Goal: Transaction & Acquisition: Book appointment/travel/reservation

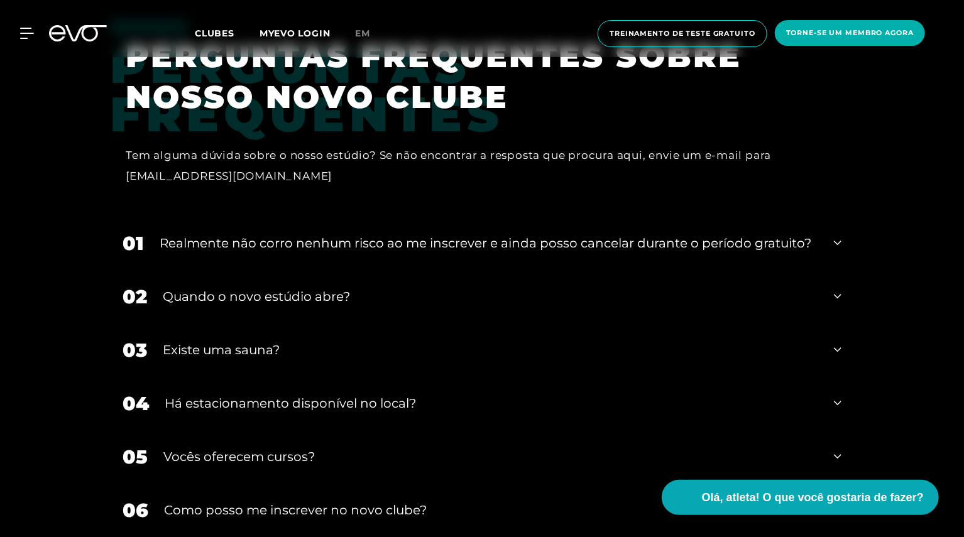
scroll to position [2709, 0]
click at [840, 244] on icon at bounding box center [838, 242] width 8 height 15
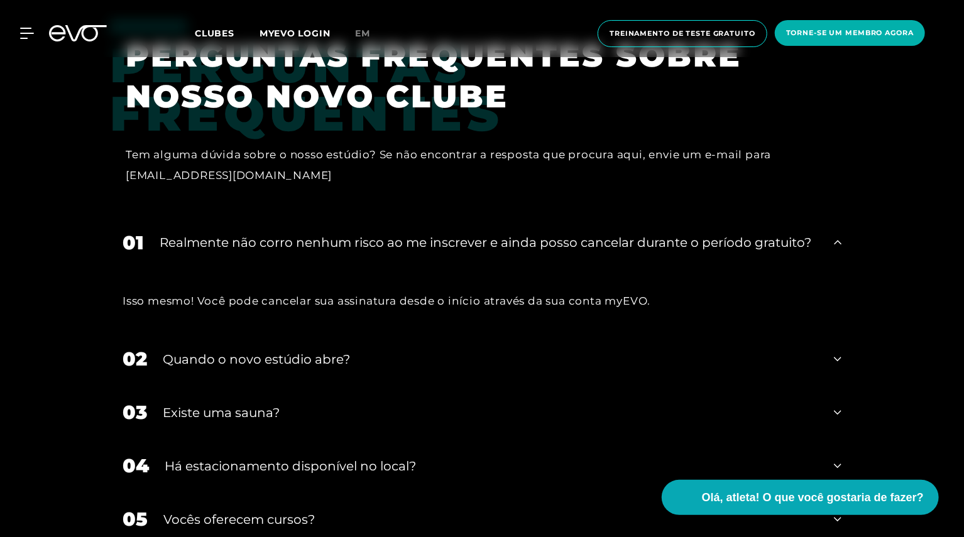
click at [840, 244] on icon at bounding box center [838, 242] width 8 height 15
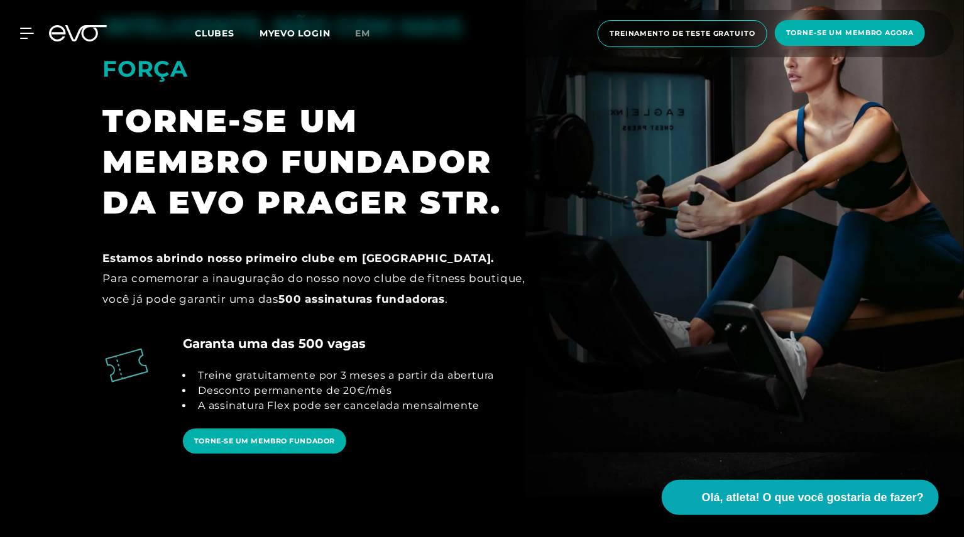
scroll to position [1337, 0]
click at [282, 444] on font "TORNE-SE UM MEMBRO FUNDADOR" at bounding box center [264, 441] width 141 height 9
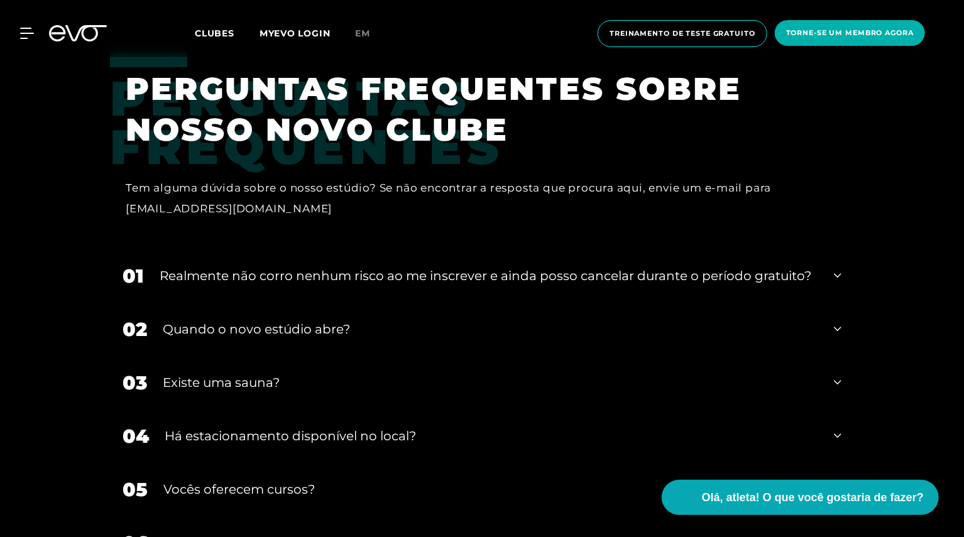
scroll to position [2677, 0]
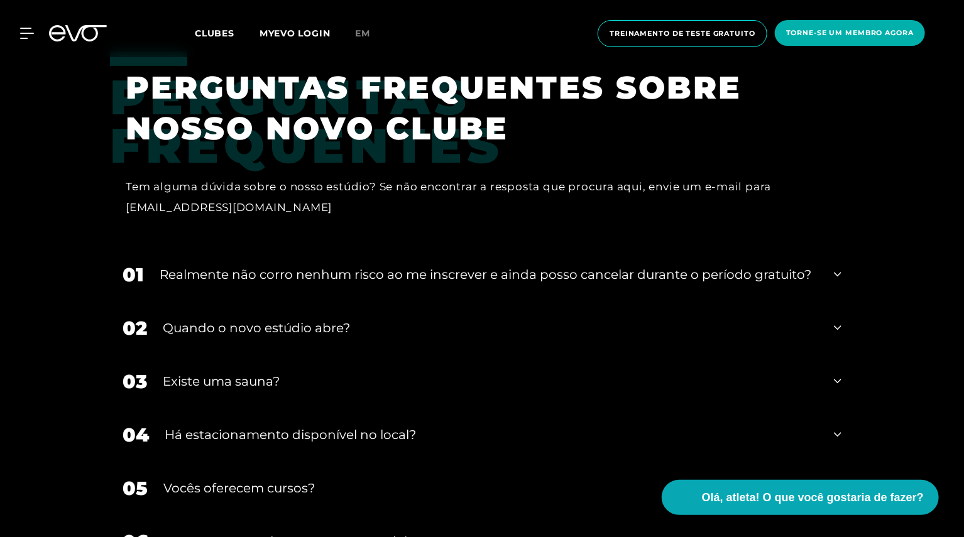
click at [834, 278] on icon at bounding box center [838, 274] width 8 height 15
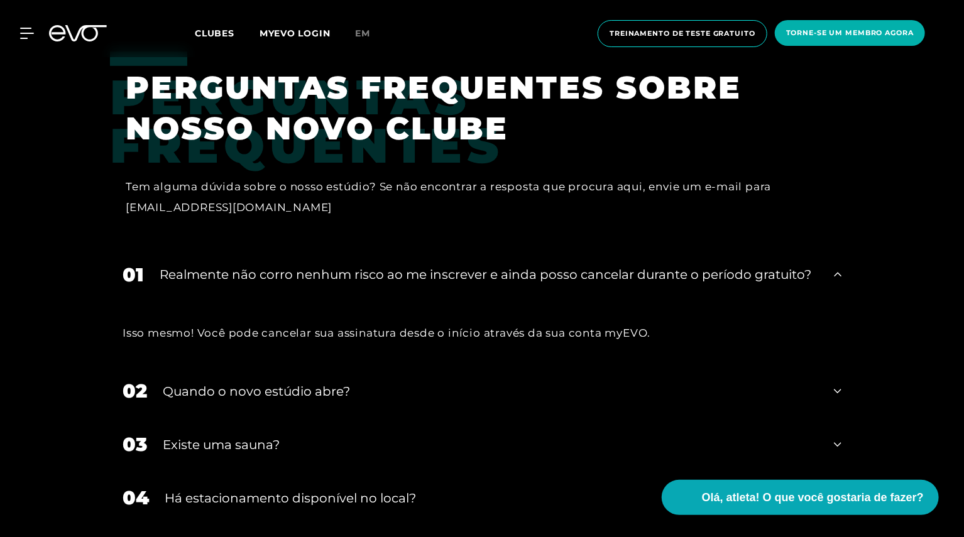
click at [834, 278] on icon at bounding box center [838, 274] width 8 height 15
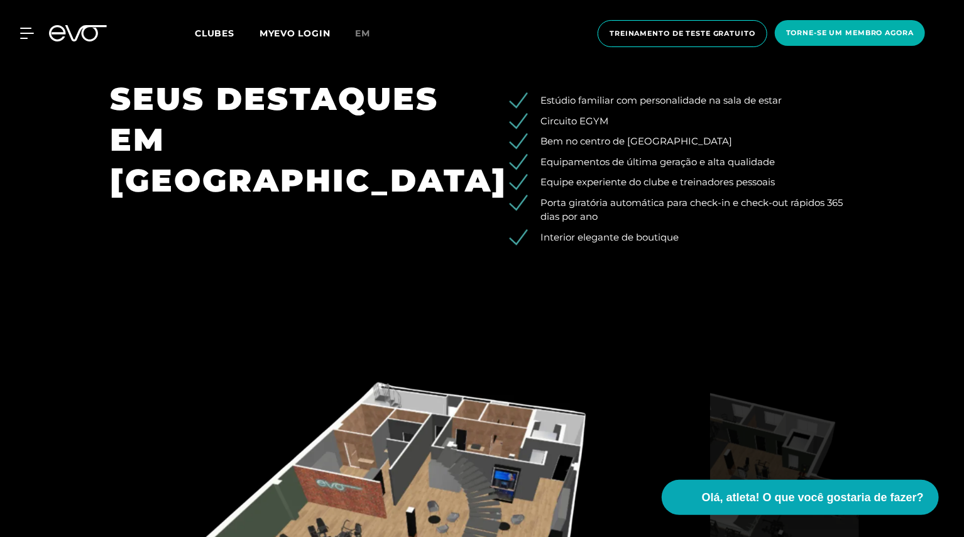
scroll to position [1420, 0]
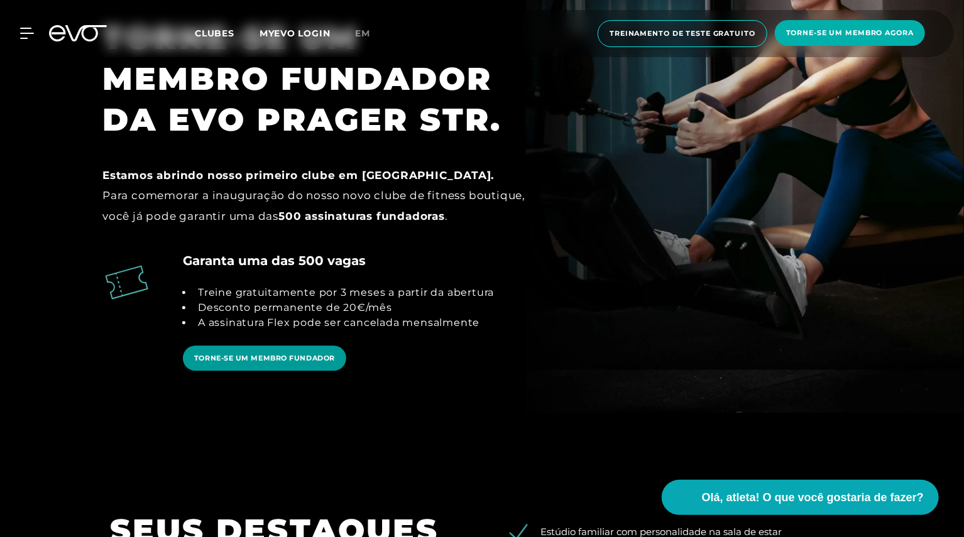
click at [283, 361] on font "TORNE-SE UM MEMBRO FUNDADOR" at bounding box center [264, 358] width 141 height 9
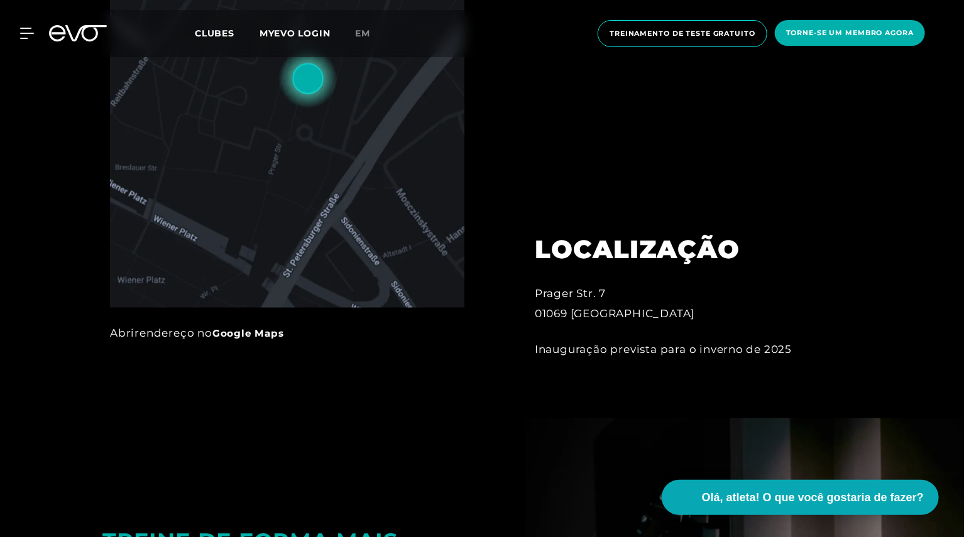
scroll to position [0, 0]
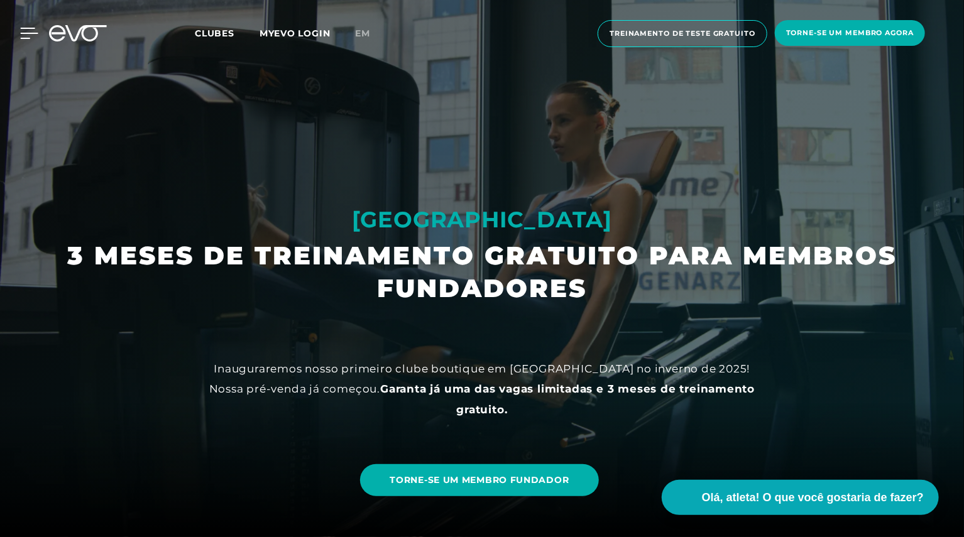
click at [22, 33] on icon at bounding box center [30, 33] width 18 height 10
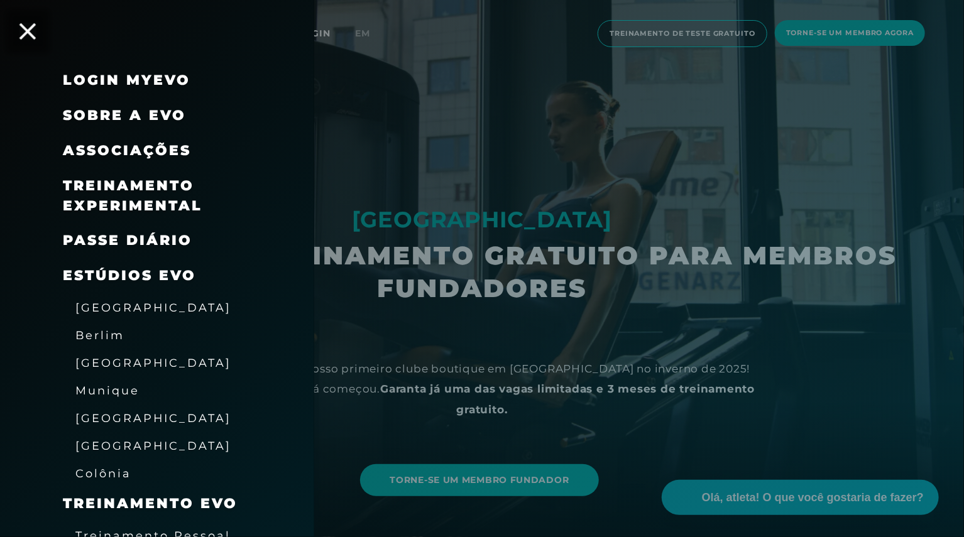
click at [27, 30] on icon at bounding box center [27, 31] width 16 height 16
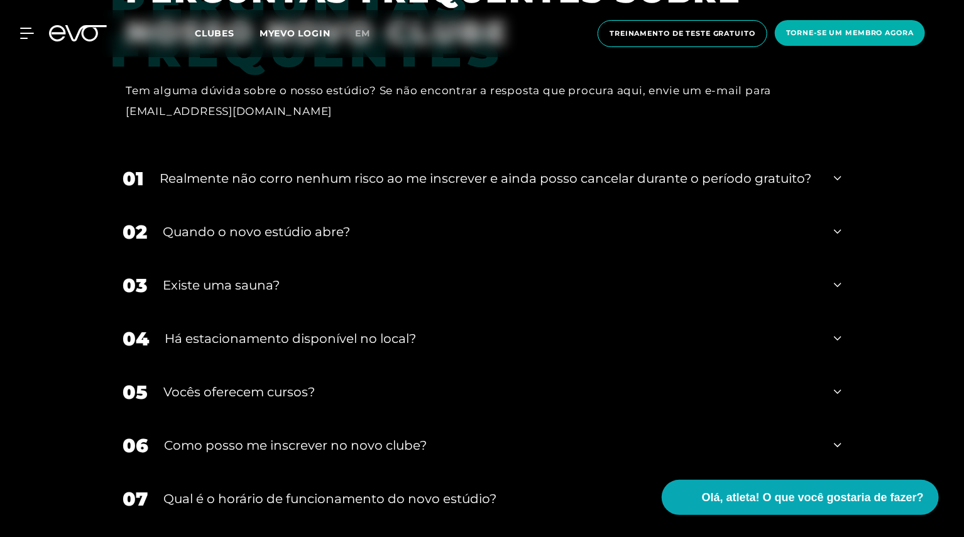
scroll to position [2790, 0]
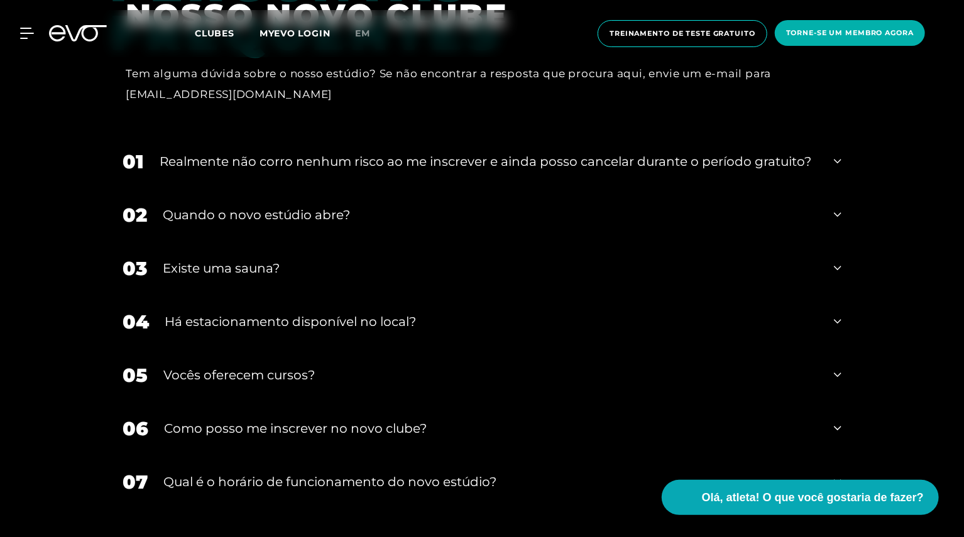
click at [840, 258] on div "03 Existe uma sauna?" at bounding box center [482, 268] width 744 height 53
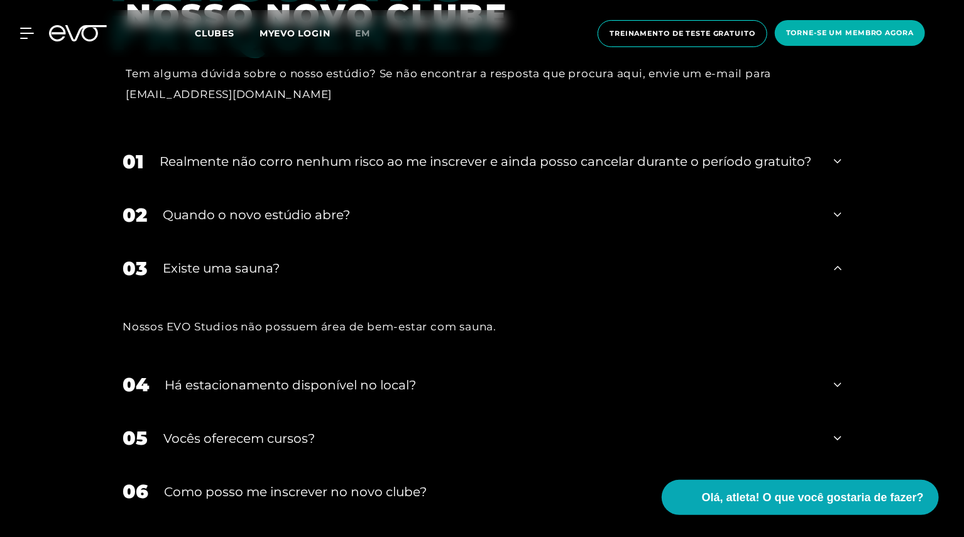
click at [840, 260] on div "03 Existe uma sauna?" at bounding box center [482, 268] width 744 height 53
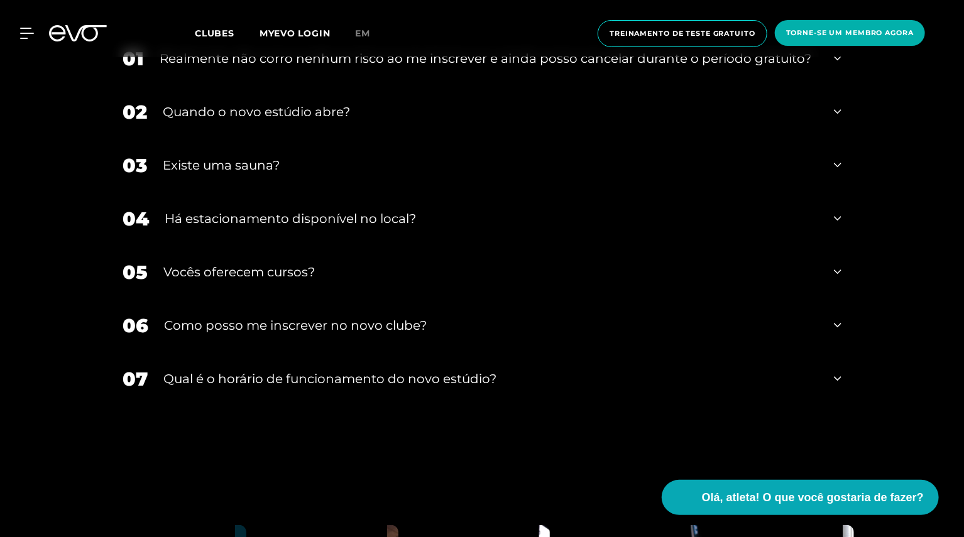
scroll to position [2898, 0]
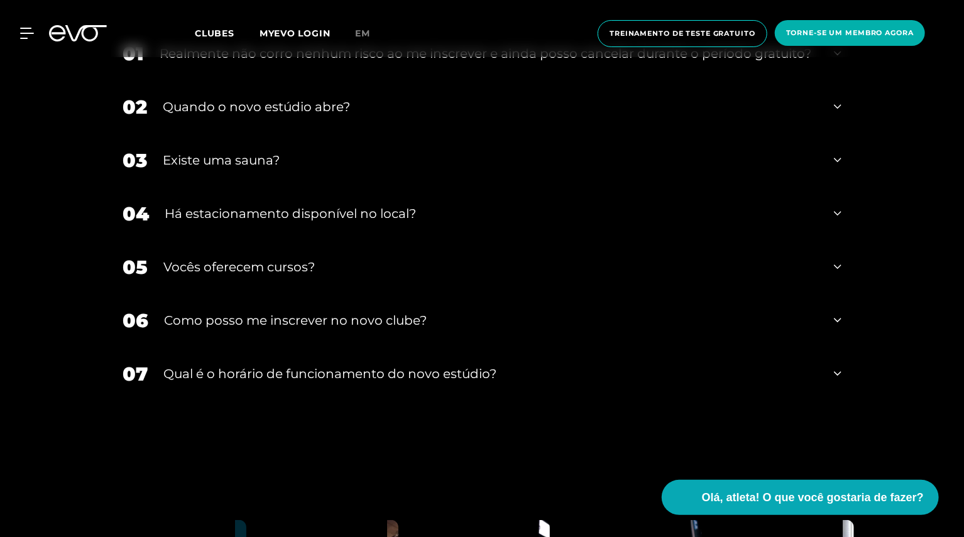
click at [822, 266] on div "05 Vocês oferecem cursos?" at bounding box center [482, 267] width 744 height 53
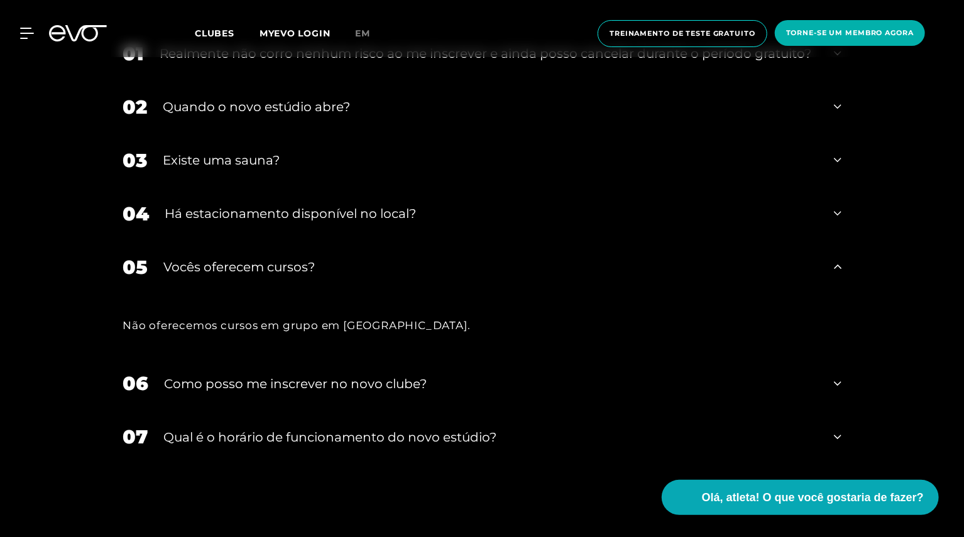
click at [822, 266] on div "05 Vocês oferecem cursos?" at bounding box center [482, 267] width 744 height 53
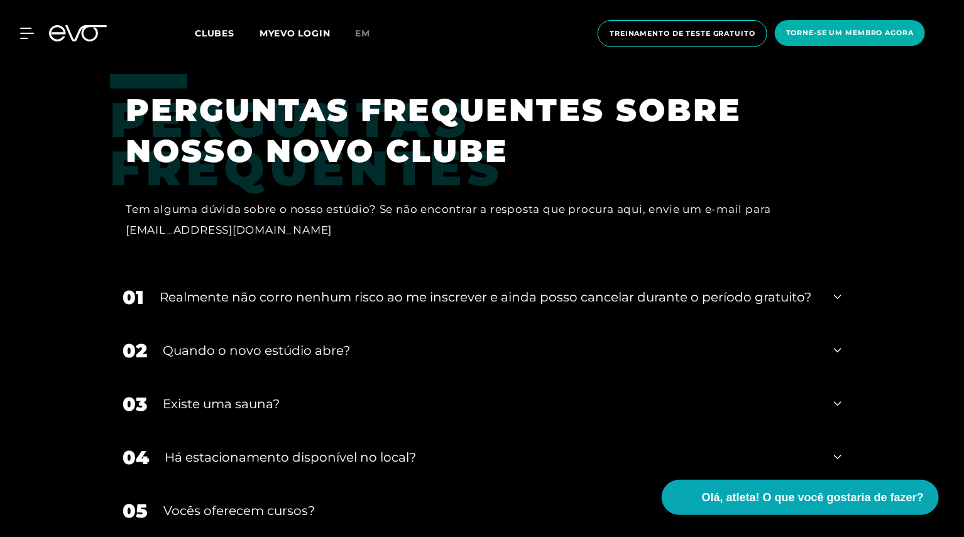
scroll to position [2656, 0]
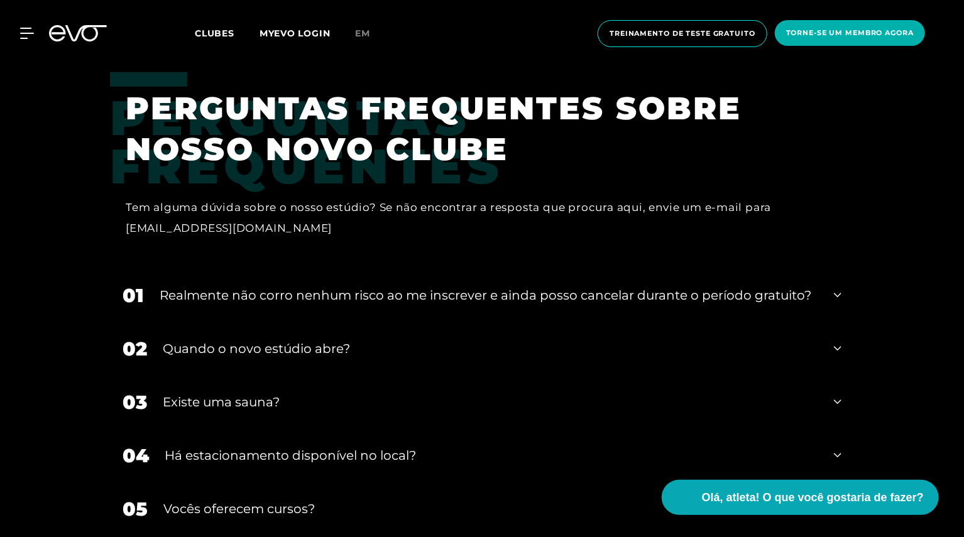
click at [835, 306] on div "01 Realmente não corro nenhum risco ao me inscrever e ainda posso cancelar dura…" at bounding box center [482, 295] width 744 height 53
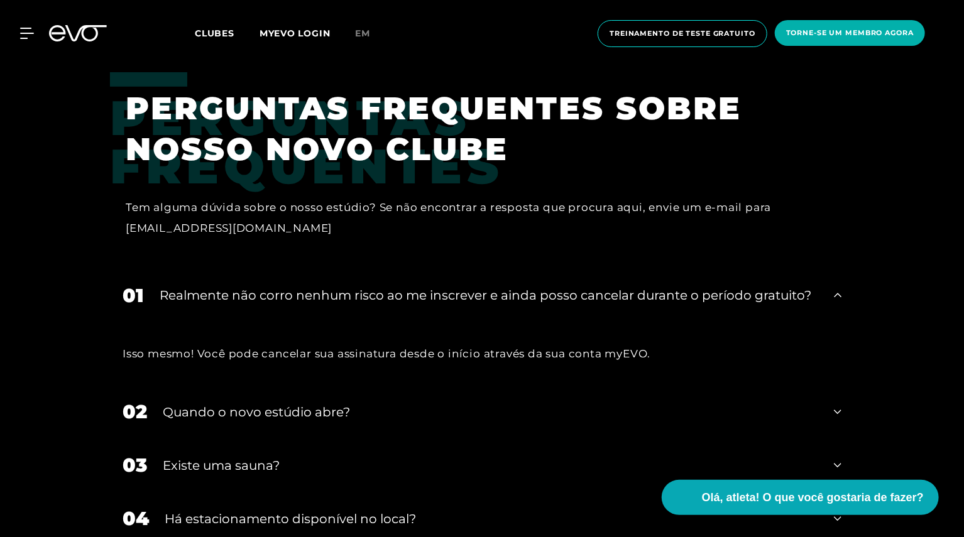
click at [834, 302] on icon at bounding box center [838, 295] width 8 height 15
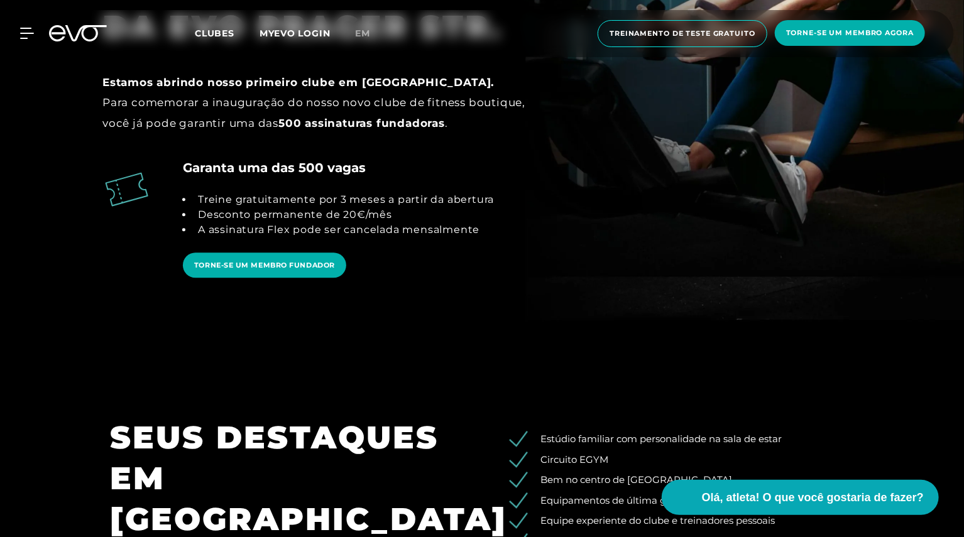
scroll to position [1511, 0]
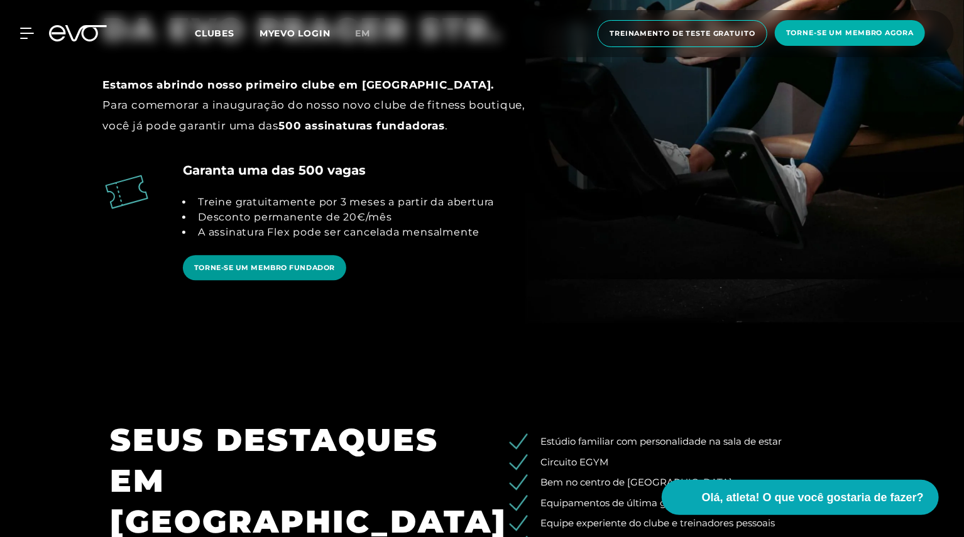
click at [276, 271] on span "TORNE-SE UM MEMBRO FUNDADOR" at bounding box center [264, 268] width 141 height 11
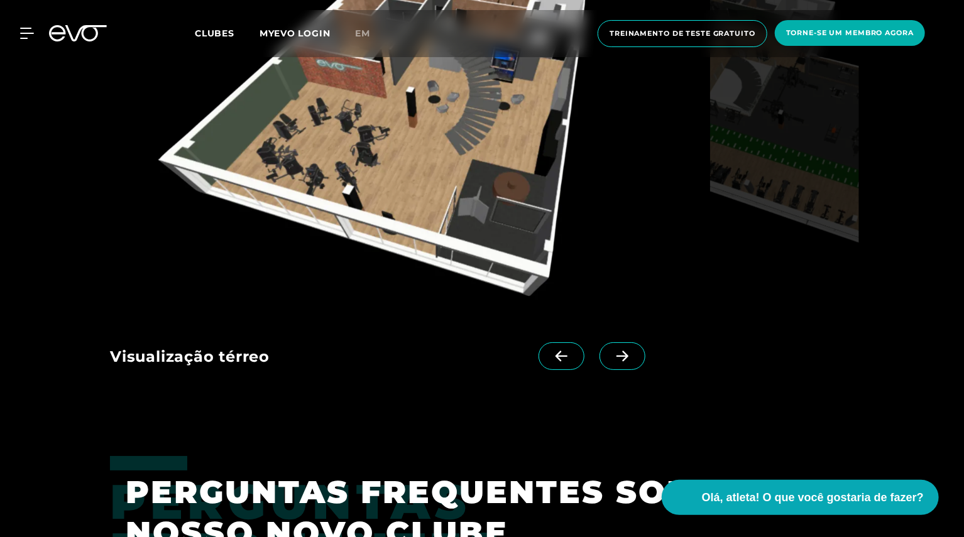
scroll to position [2270, 0]
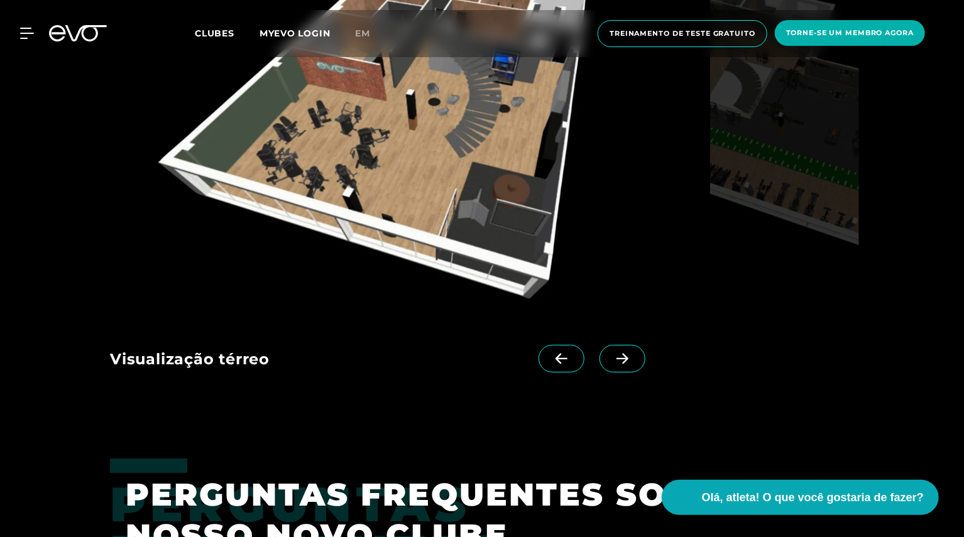
click at [611, 354] on icon at bounding box center [622, 358] width 22 height 11
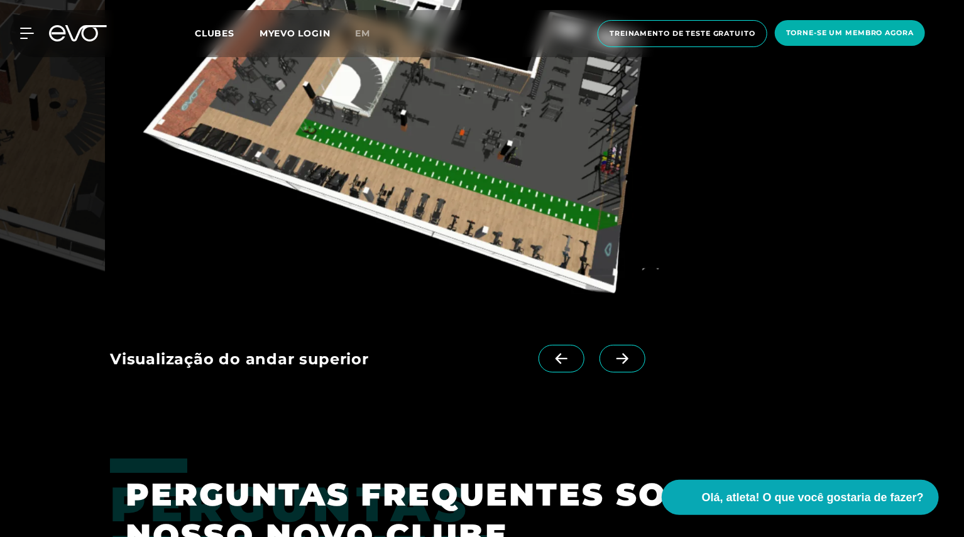
click at [611, 356] on icon at bounding box center [622, 358] width 22 height 11
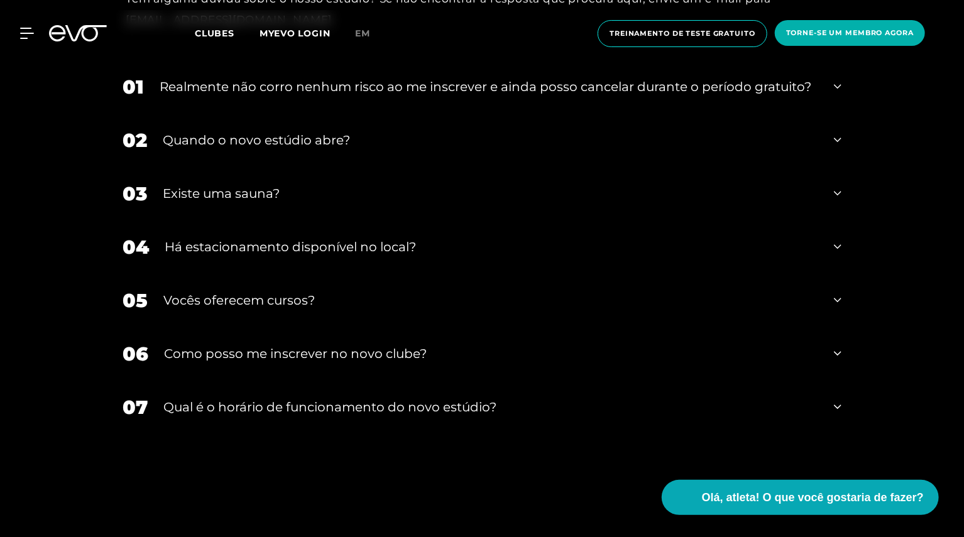
scroll to position [2866, 0]
click at [832, 90] on div "01 Realmente não corro nenhum risco ao me inscrever e ainda posso cancelar dura…" at bounding box center [482, 86] width 744 height 53
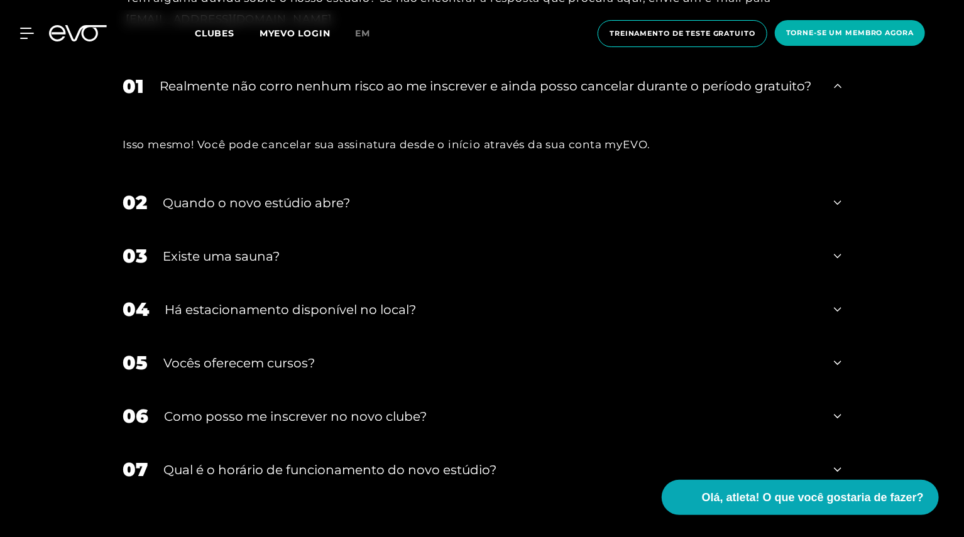
click at [836, 193] on div "02 Quando o novo estúdio abre?" at bounding box center [482, 202] width 744 height 53
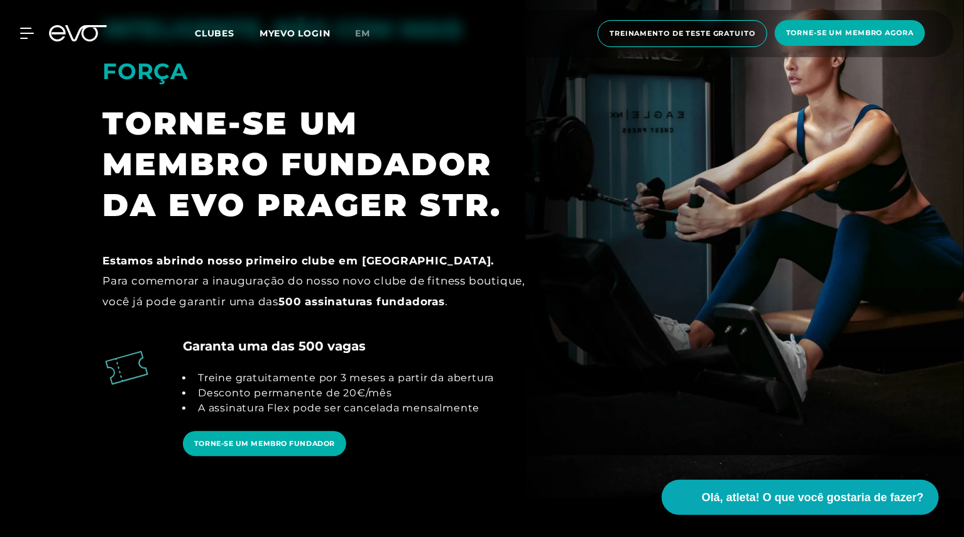
scroll to position [1335, 0]
click at [699, 33] on font "Treinamento de teste gratuito" at bounding box center [683, 33] width 146 height 9
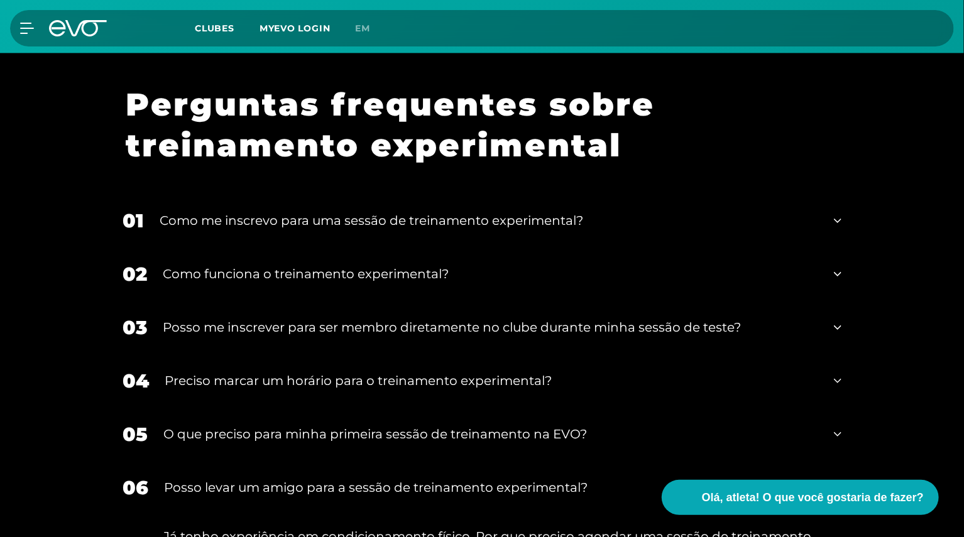
scroll to position [1345, 0]
click at [833, 228] on div "01 Como me inscrevo para uma sessão de treinamento experimental?" at bounding box center [482, 220] width 744 height 53
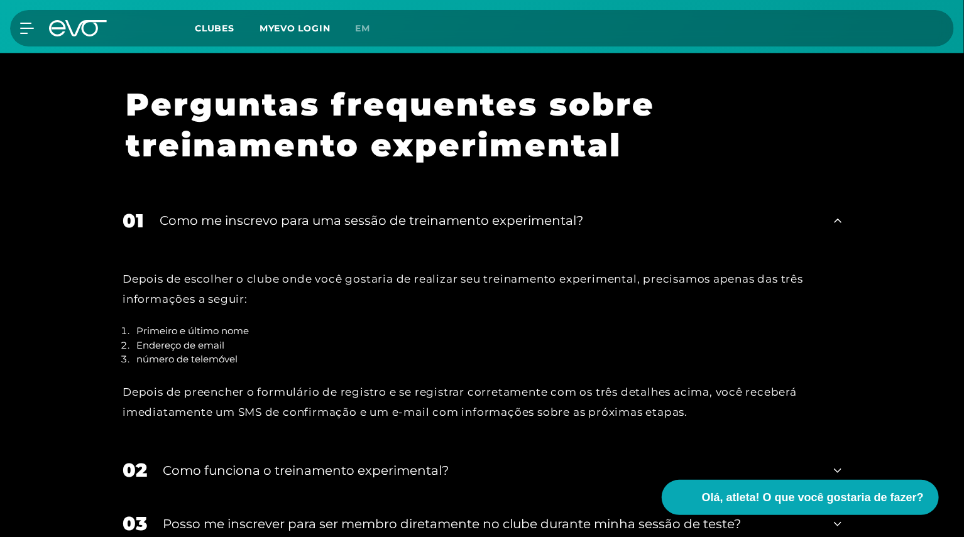
click at [833, 228] on div "01 Como me inscrevo para uma sessão de treinamento experimental?" at bounding box center [482, 220] width 744 height 53
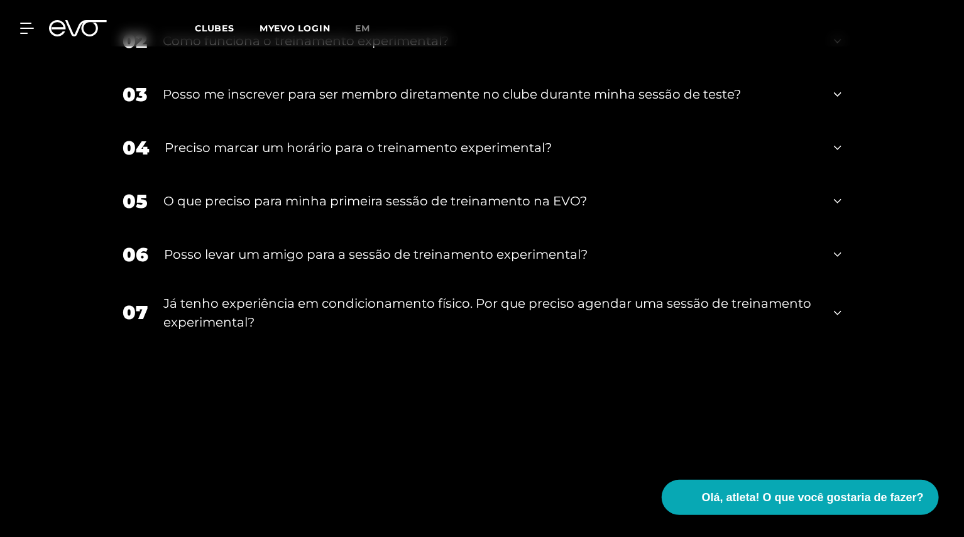
scroll to position [1579, 0]
click at [804, 258] on div "Posso levar um amigo para a sessão de treinamento experimental?" at bounding box center [491, 253] width 654 height 19
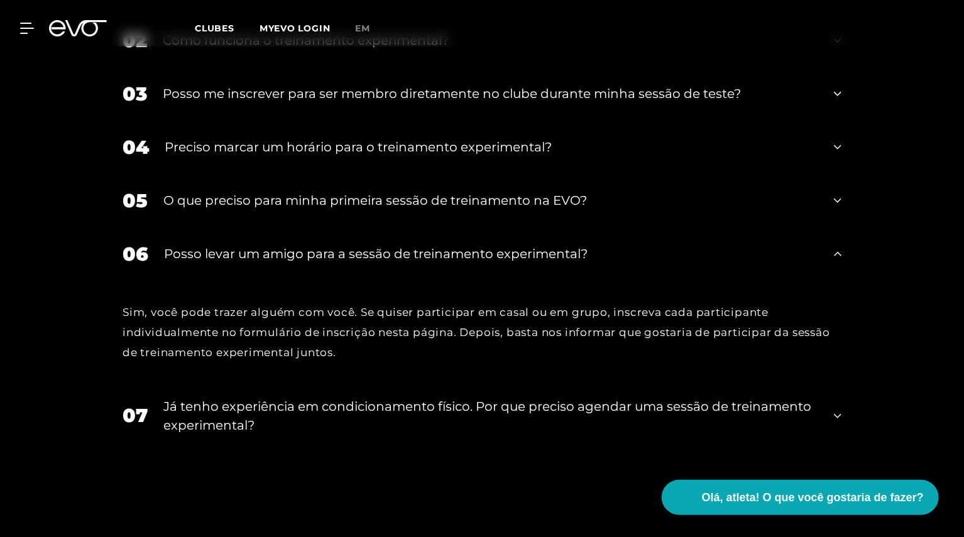
click at [804, 258] on div "Posso levar um amigo para a sessão de treinamento experimental?" at bounding box center [491, 253] width 654 height 19
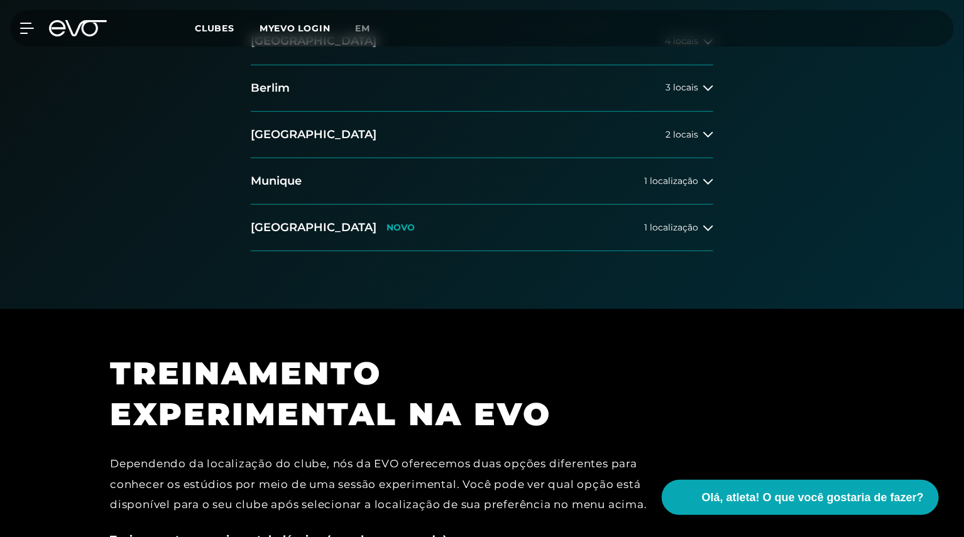
scroll to position [337, 0]
